Goal: Task Accomplishment & Management: Complete application form

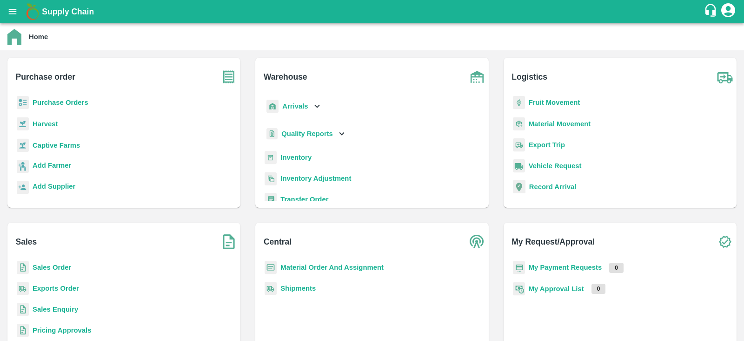
click at [288, 159] on b "Inventory" at bounding box center [295, 157] width 31 height 7
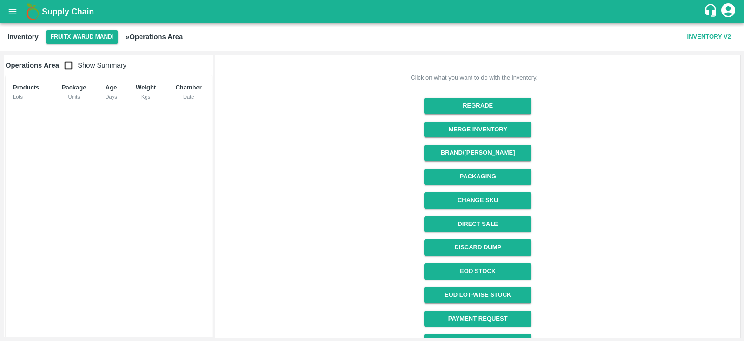
scroll to position [99, 0]
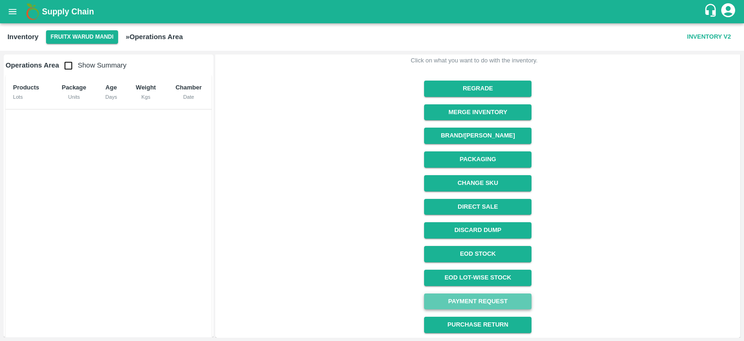
click at [470, 301] on link "Payment Request" at bounding box center [477, 301] width 107 height 16
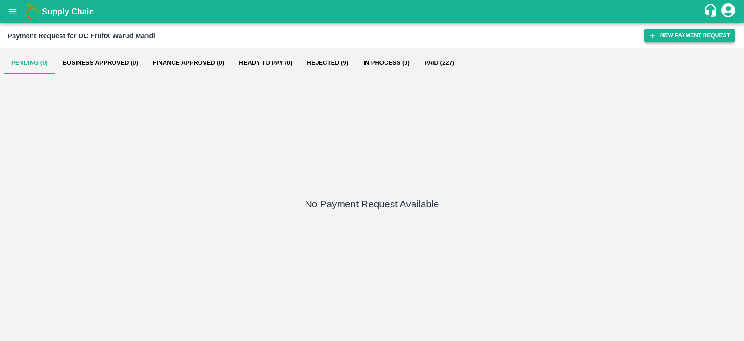
click at [676, 39] on button "New Payment Request" at bounding box center [690, 35] width 90 height 13
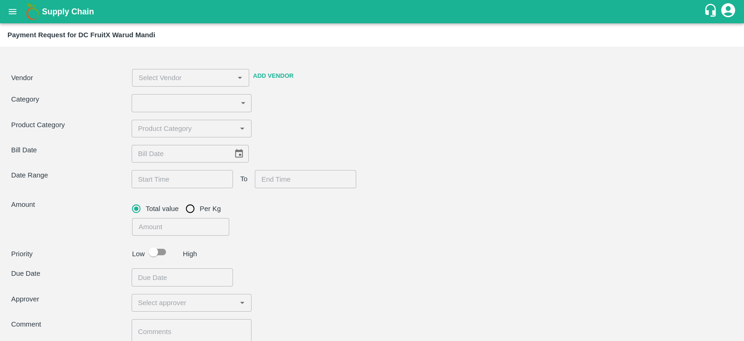
click at [282, 77] on button "Add Vendor" at bounding box center [273, 76] width 48 height 16
